Goal: Use online tool/utility: Utilize a website feature to perform a specific function

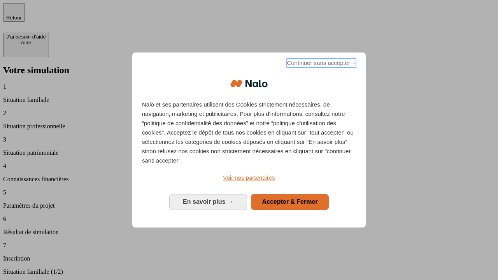
click at [321, 64] on span "Continuer sans accepter →" at bounding box center [321, 62] width 69 height 9
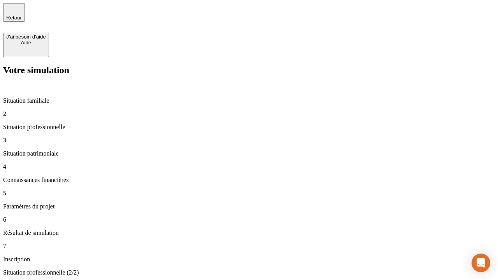
type input "30 000"
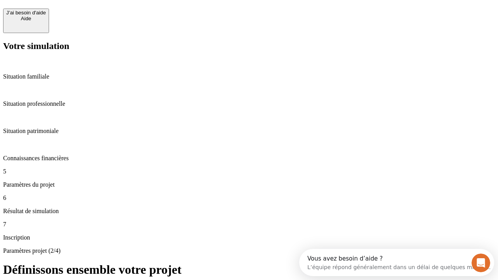
scroll to position [15, 0]
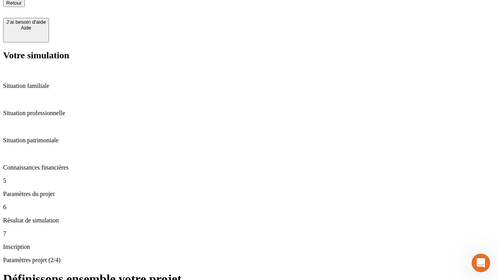
type input "25"
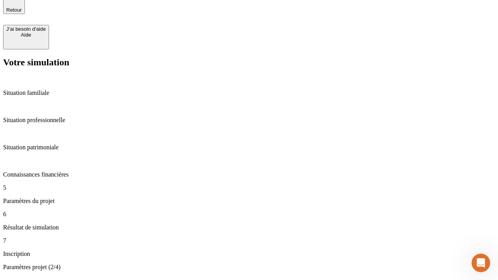
type input "64"
type input "1 000"
type input "640"
